Goal: Task Accomplishment & Management: Use online tool/utility

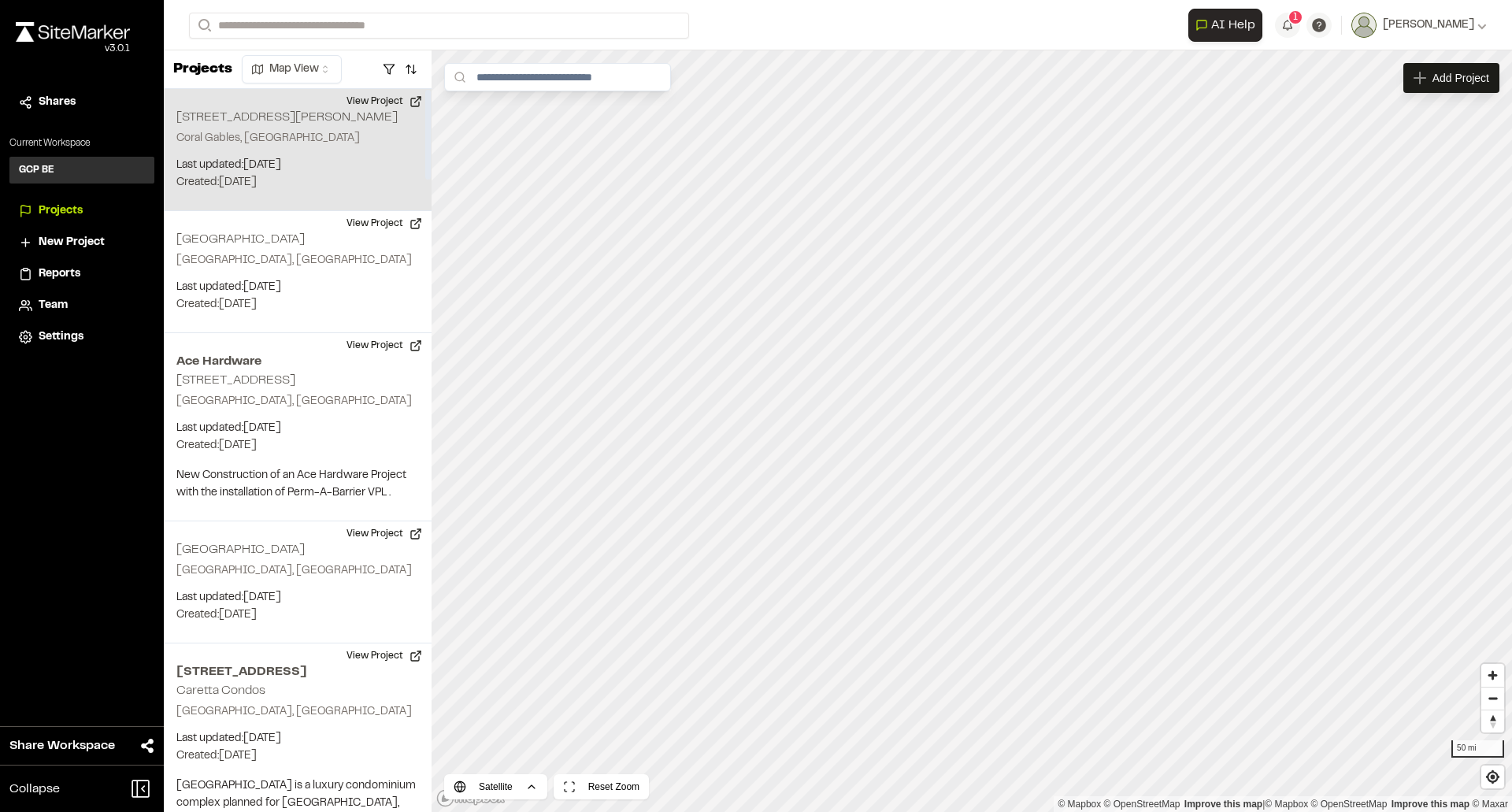
click at [306, 136] on p "Coral Gables, [GEOGRAPHIC_DATA]" at bounding box center [297, 138] width 242 height 17
click at [364, 103] on button "View Project" at bounding box center [384, 102] width 95 height 25
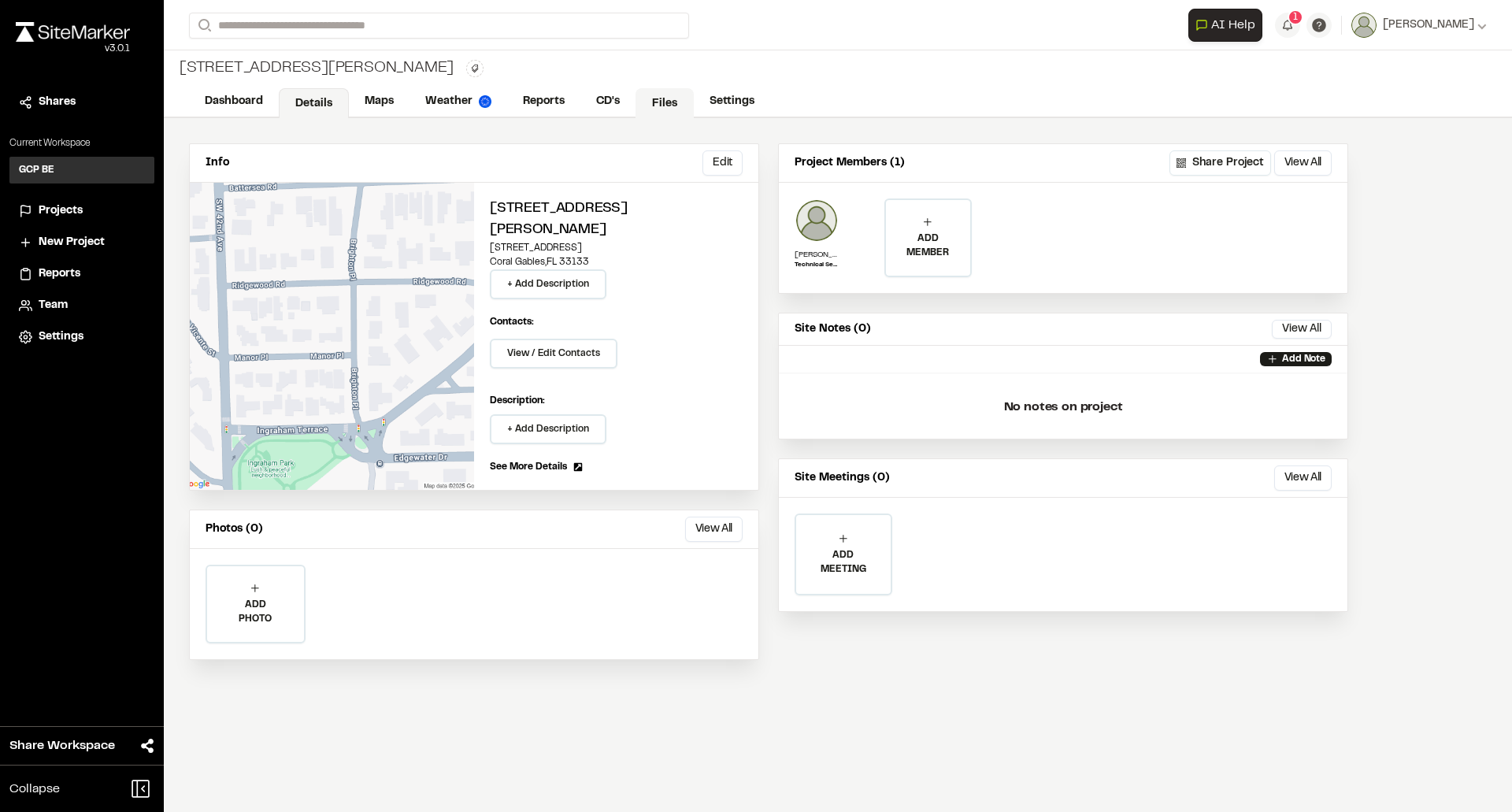
click at [663, 103] on link "Files" at bounding box center [664, 103] width 58 height 29
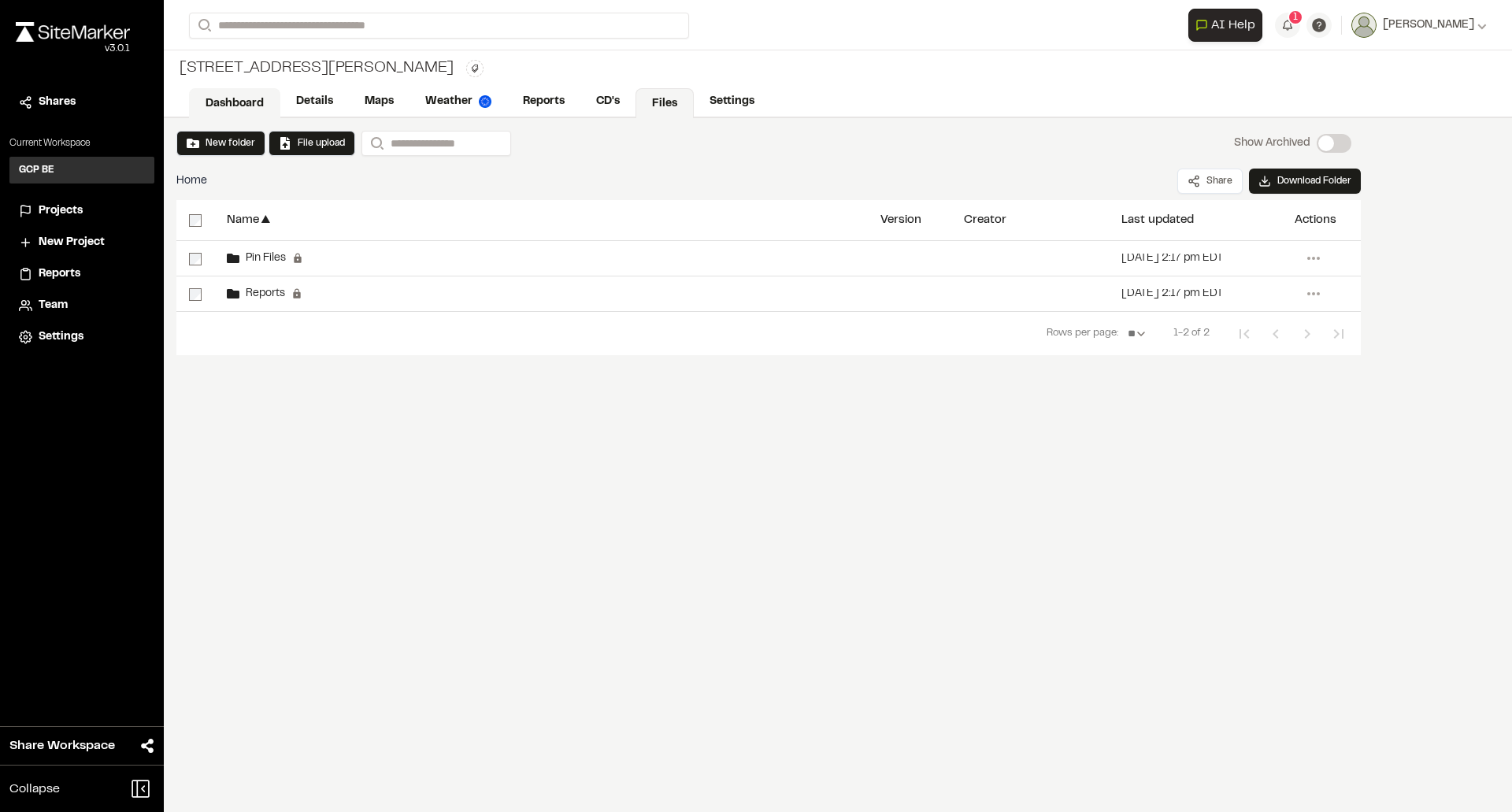
click at [231, 107] on link "Dashboard" at bounding box center [235, 103] width 91 height 29
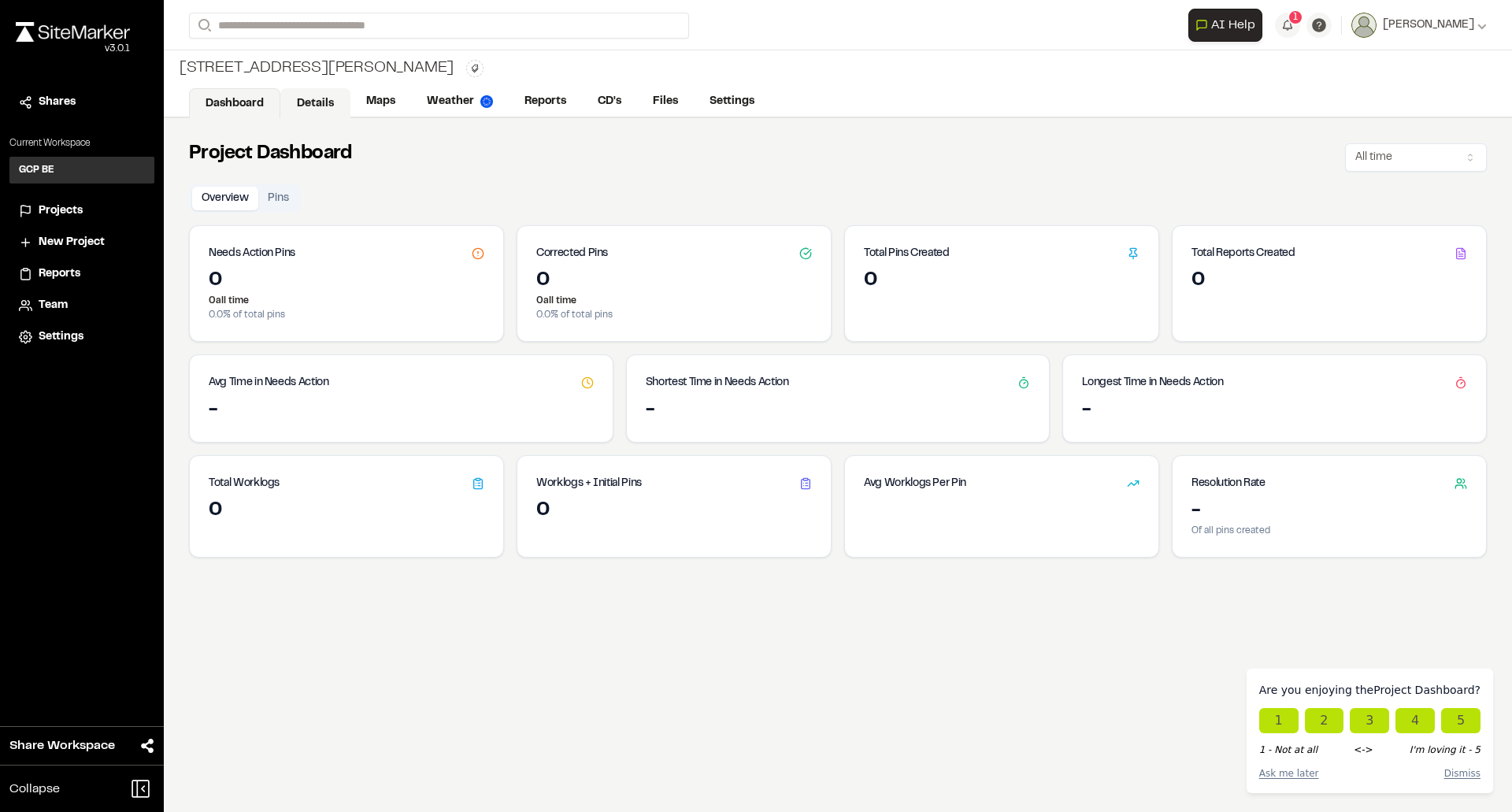
click at [321, 108] on link "Details" at bounding box center [315, 103] width 70 height 29
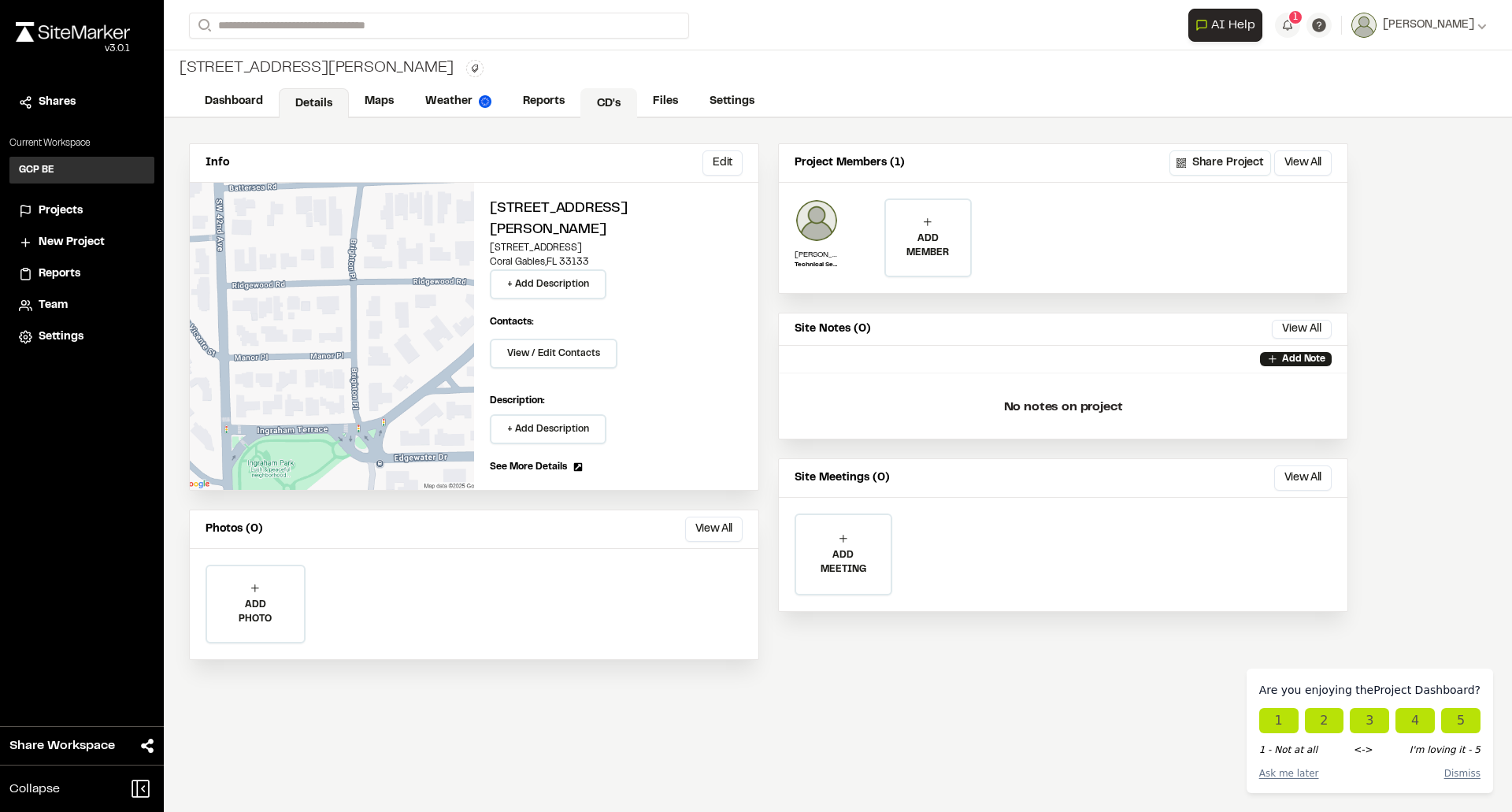
click at [617, 96] on link "CD's" at bounding box center [608, 103] width 56 height 29
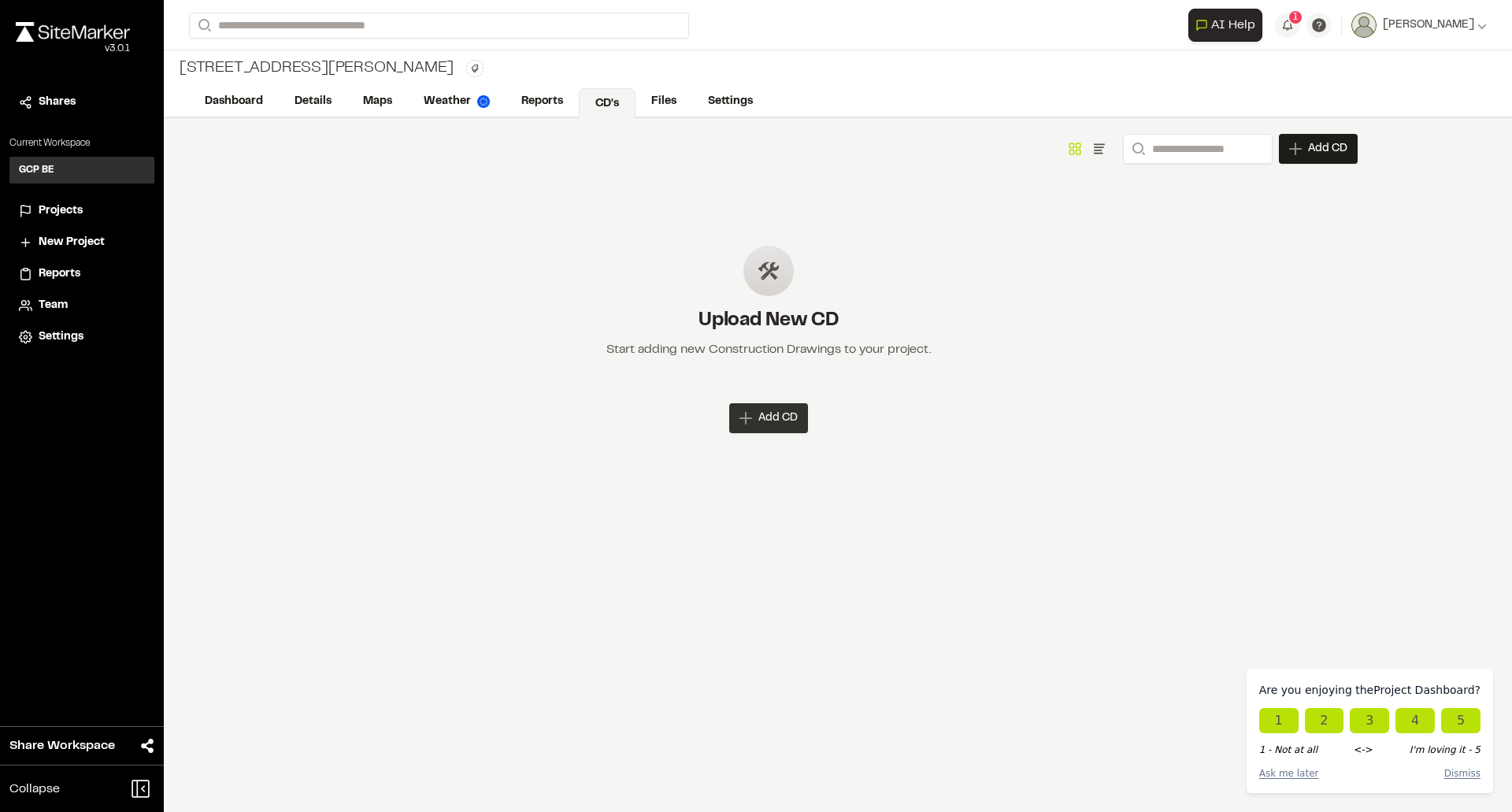
click at [769, 415] on span "Add CD" at bounding box center [778, 418] width 39 height 16
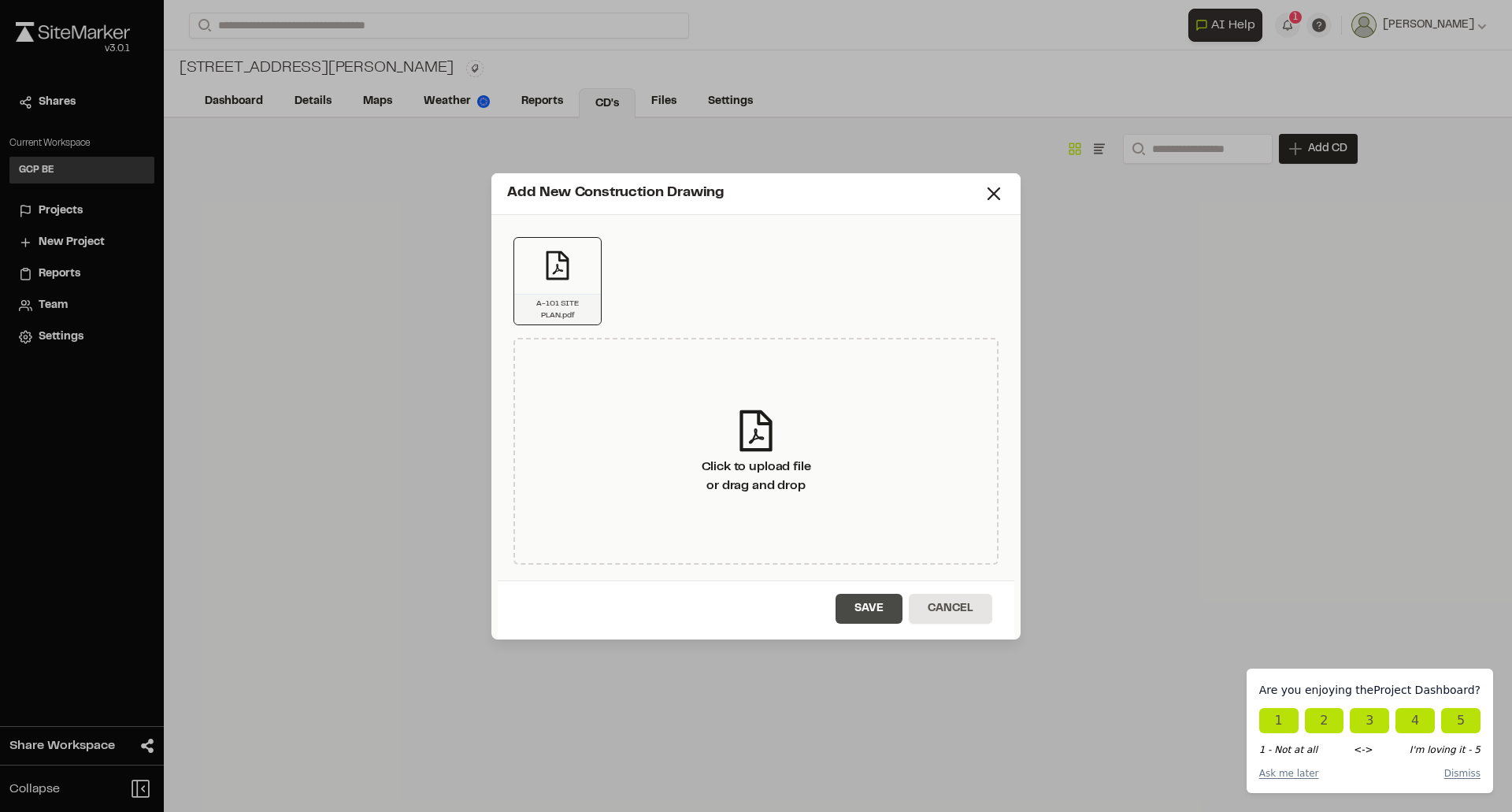
click at [877, 613] on button "Save" at bounding box center [869, 607] width 67 height 29
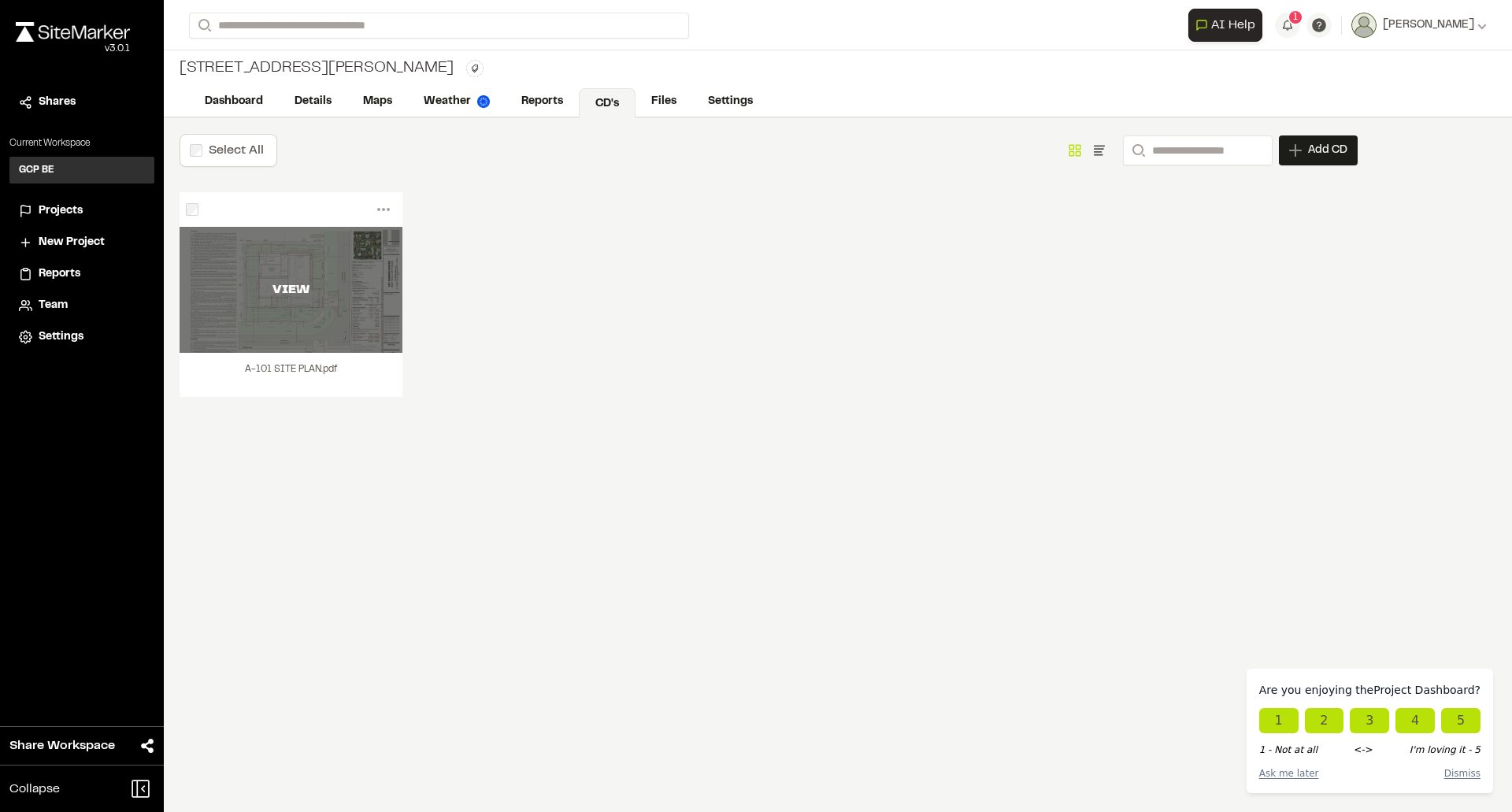
click at [242, 269] on div "VIEW" at bounding box center [290, 289] width 223 height 126
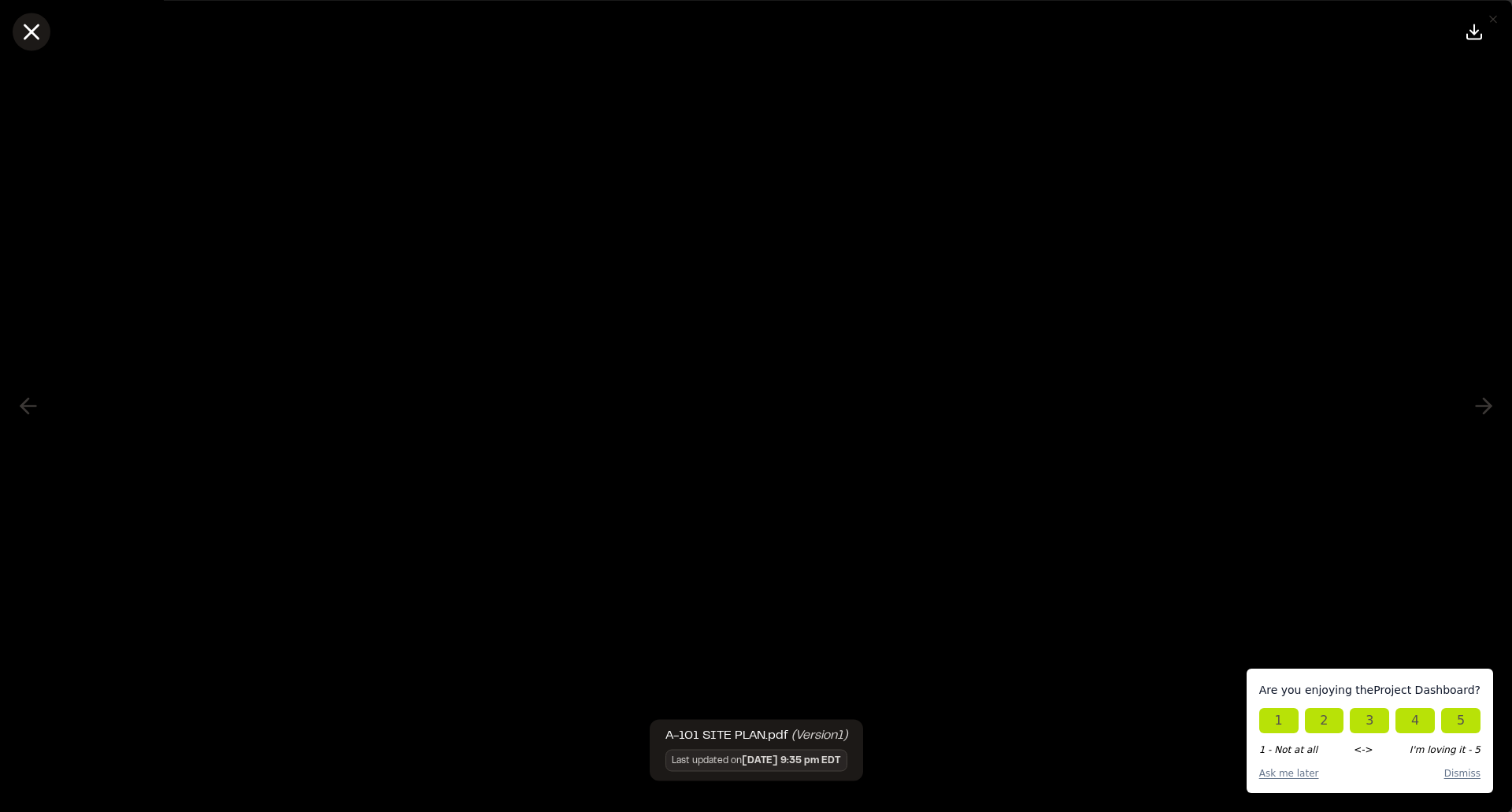
click at [25, 41] on icon at bounding box center [31, 31] width 27 height 27
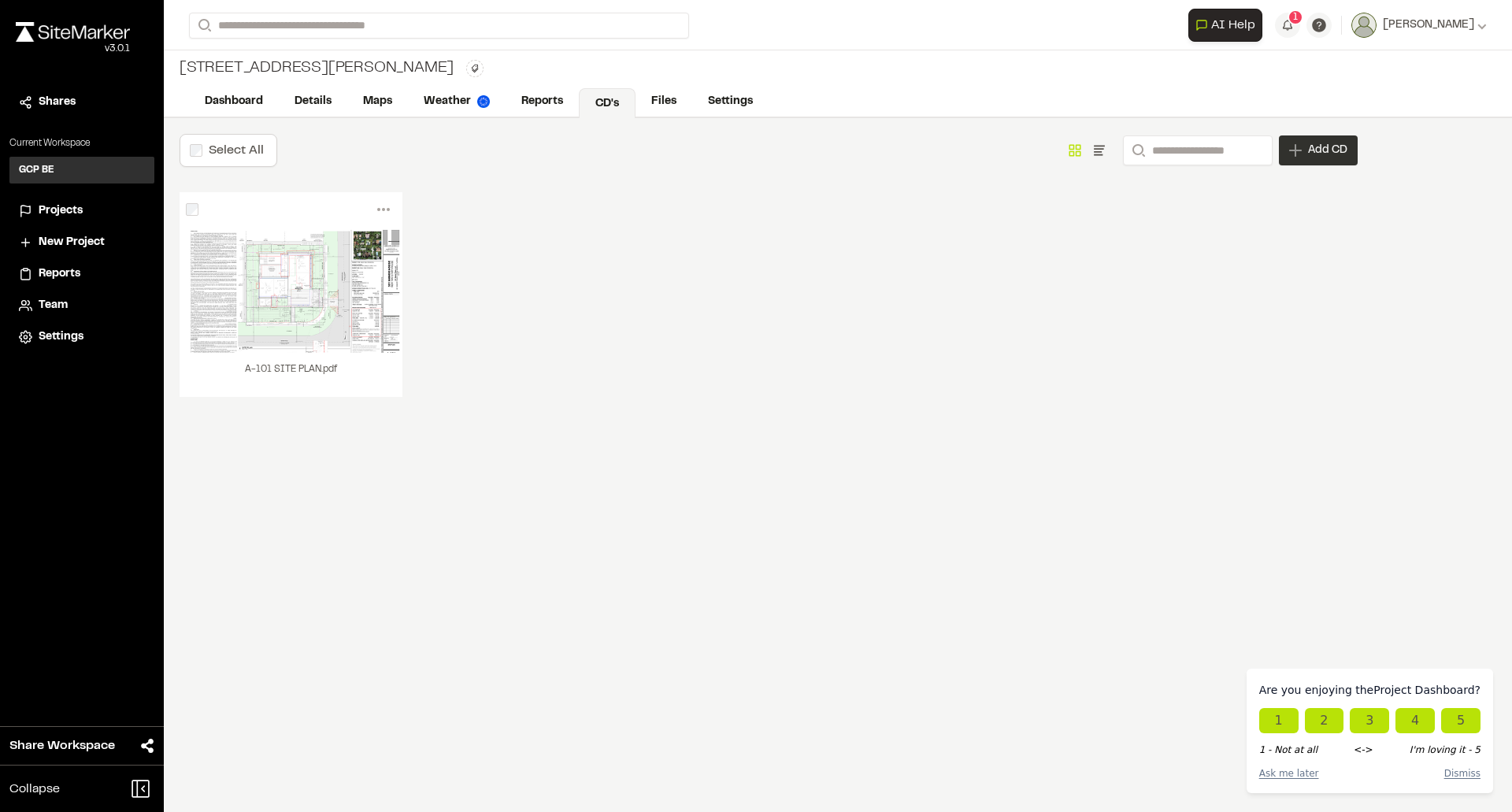
click at [1318, 149] on span "Add CD" at bounding box center [1328, 151] width 39 height 16
